Goal: Task Accomplishment & Management: Manage account settings

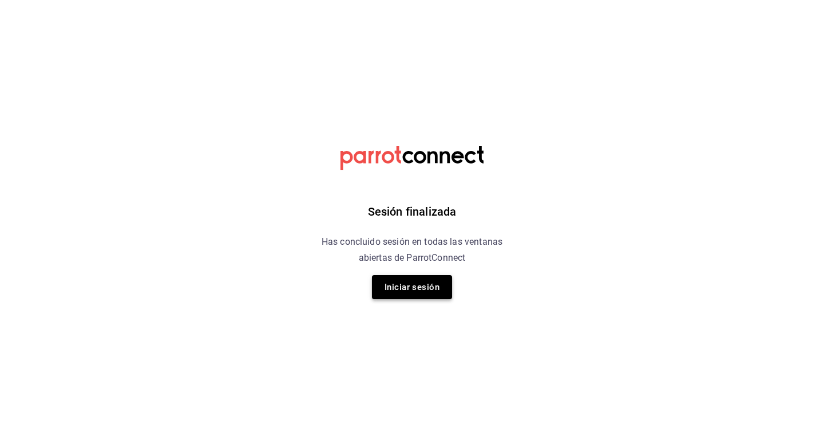
click at [398, 296] on button "Iniciar sesión" at bounding box center [412, 287] width 80 height 24
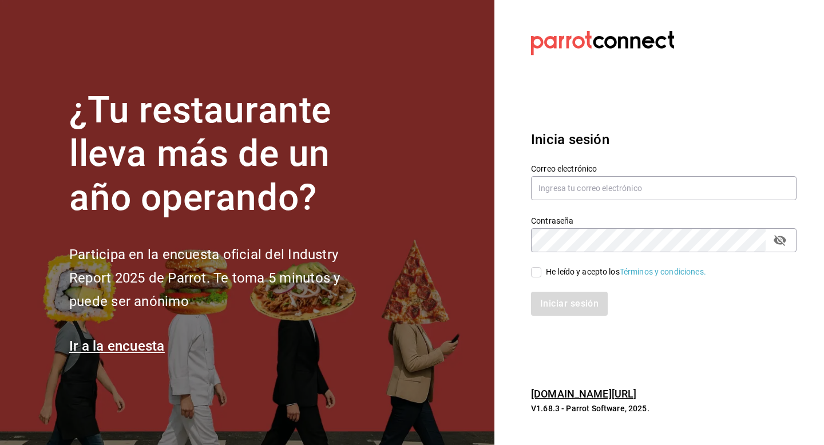
click at [531, 275] on input "He leído y acepto los Términos y condiciones." at bounding box center [536, 272] width 10 height 10
checkbox input "true"
click at [545, 294] on button "Iniciar sesión" at bounding box center [570, 304] width 78 height 24
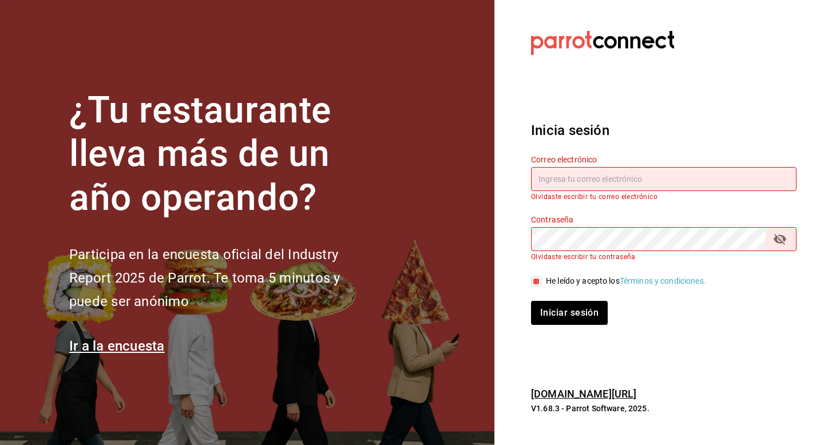
click at [582, 185] on input "text" at bounding box center [663, 179] width 265 height 24
type input "veroyun72@gmail.com"
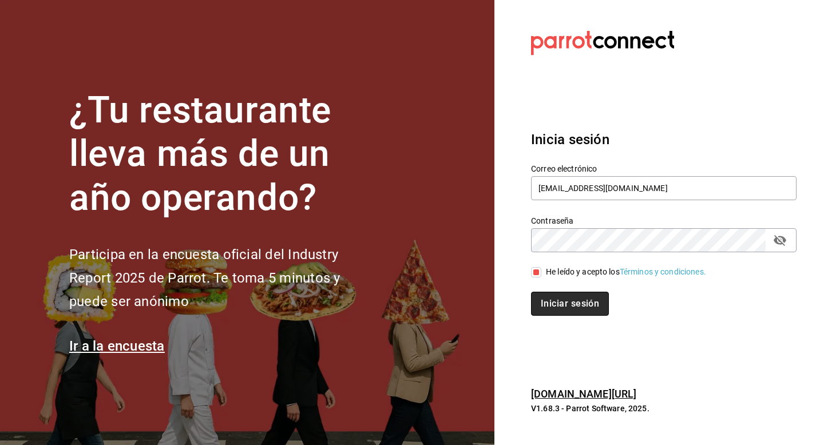
click at [573, 300] on button "Iniciar sesión" at bounding box center [570, 304] width 78 height 24
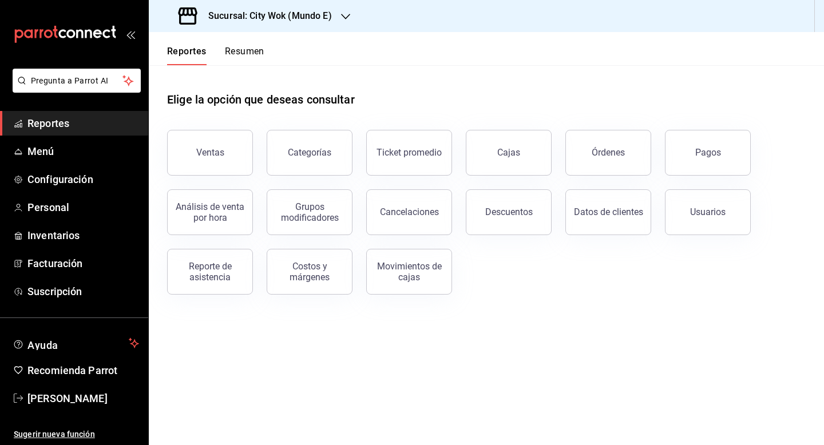
click at [253, 51] on button "Resumen" at bounding box center [244, 55] width 39 height 19
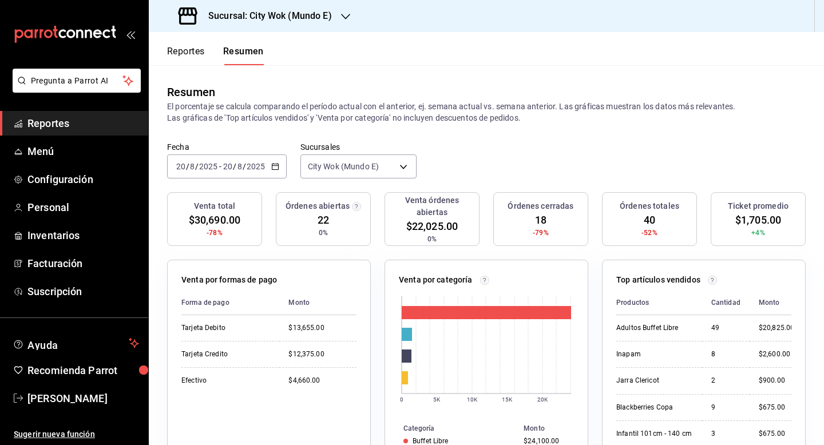
click at [278, 14] on h3 "Sucursal: City Wok (Mundo E)" at bounding box center [265, 16] width 133 height 14
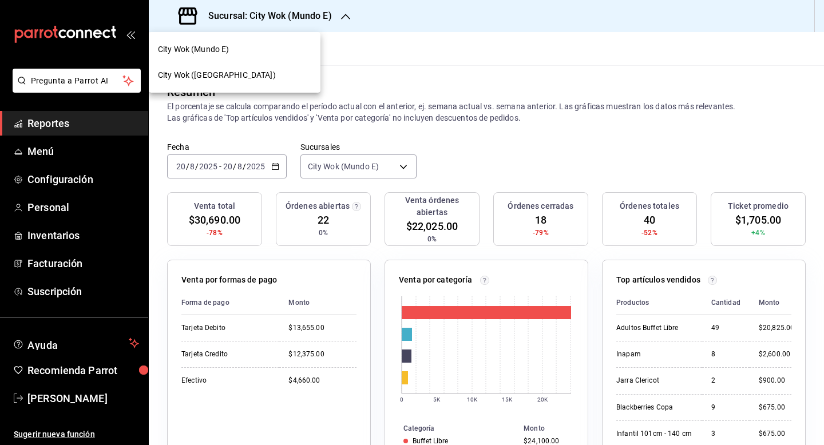
click at [253, 67] on div "City Wok ([GEOGRAPHIC_DATA])" at bounding box center [235, 75] width 172 height 26
